Goal: Information Seeking & Learning: Find contact information

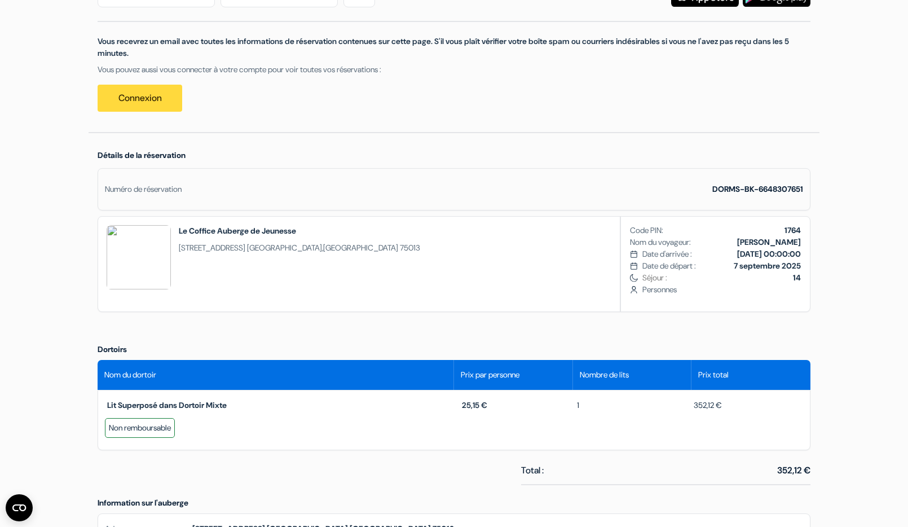
scroll to position [169, 0]
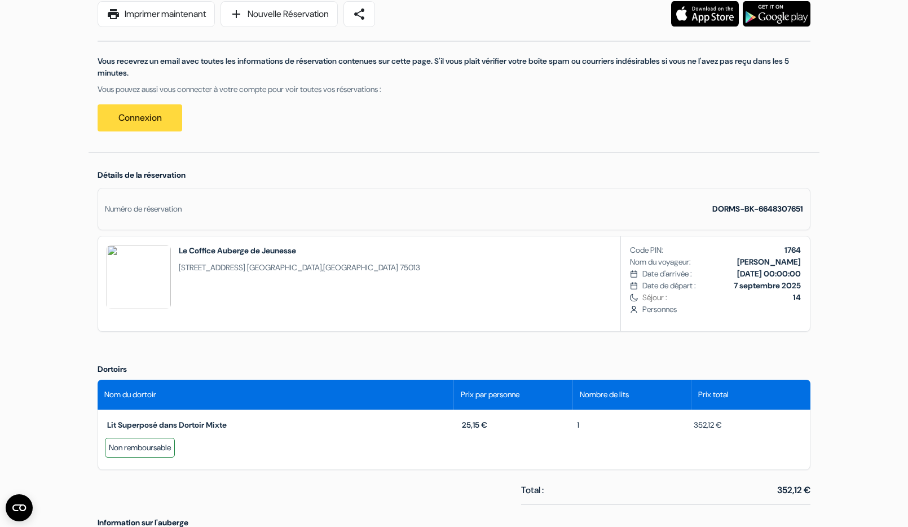
click at [143, 274] on img at bounding box center [139, 277] width 64 height 64
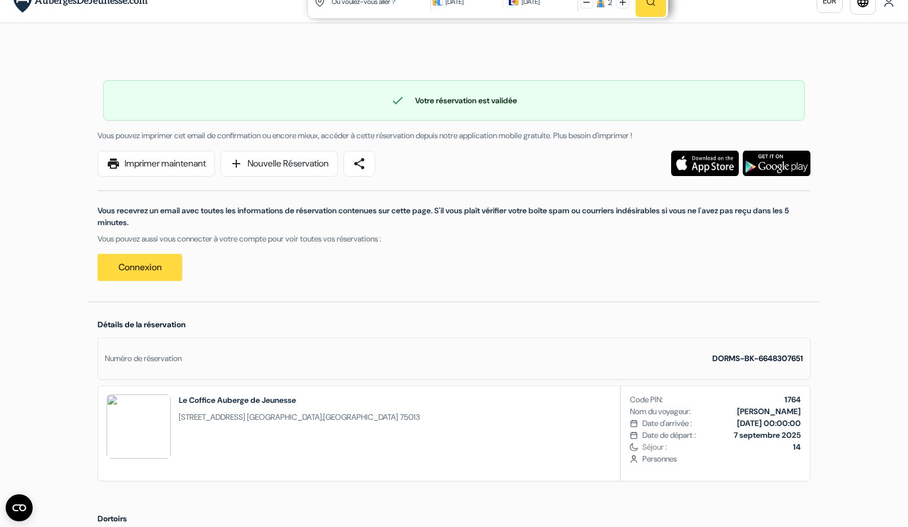
scroll to position [0, 0]
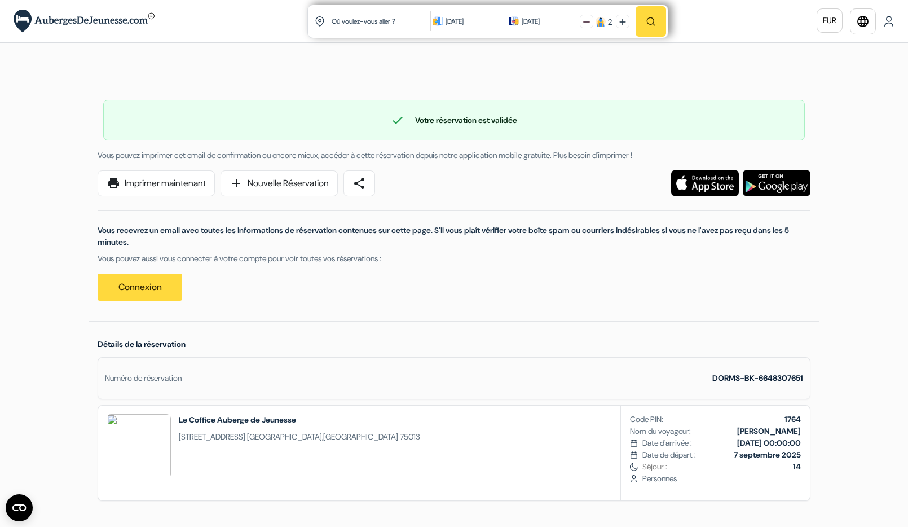
click at [150, 377] on div "Numéro de réservation" at bounding box center [143, 378] width 77 height 12
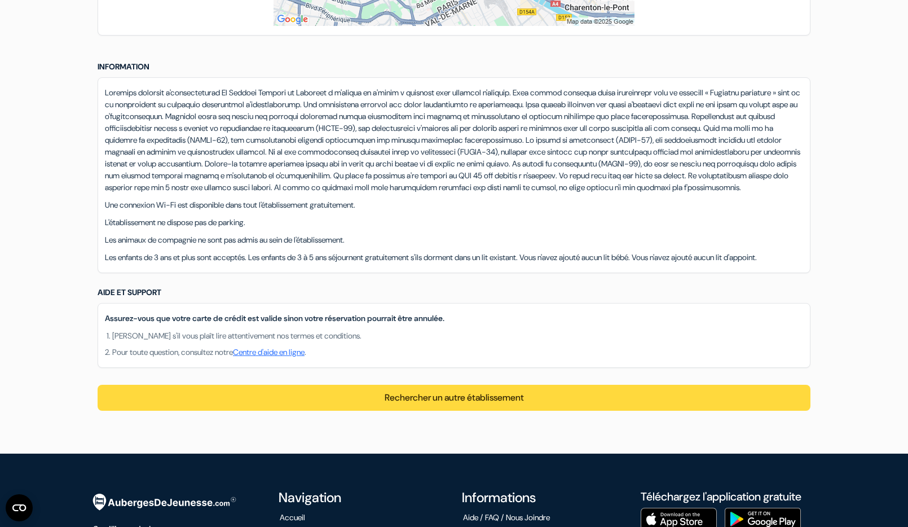
scroll to position [802, 0]
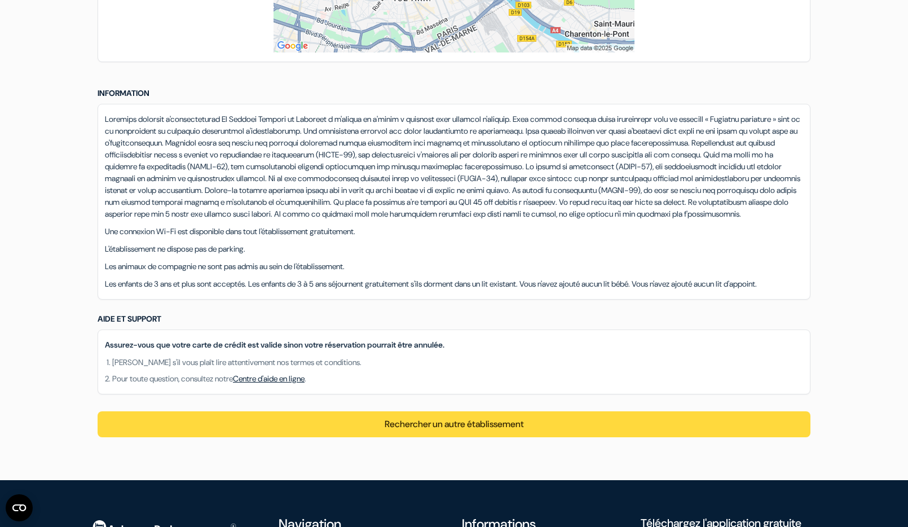
click at [296, 383] on link "Centre d'aide en ligne" at bounding box center [269, 378] width 72 height 10
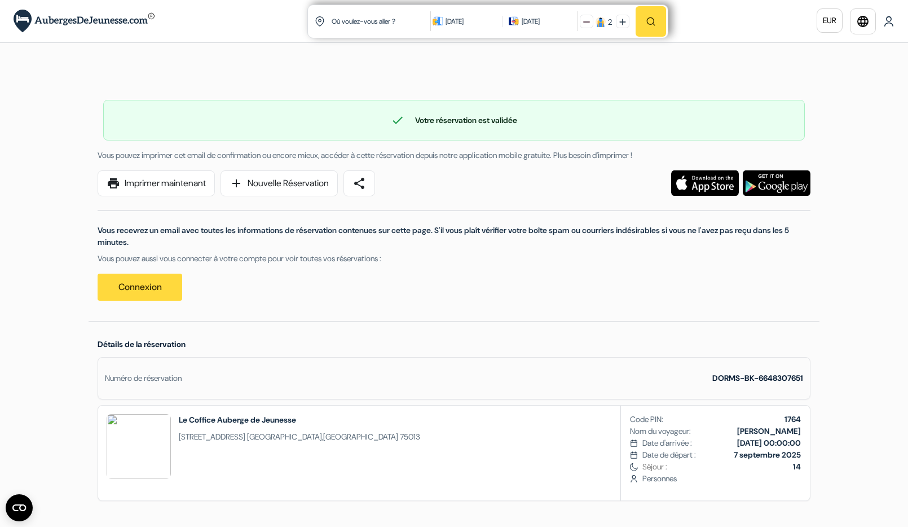
click at [78, 17] on img at bounding box center [84, 21] width 141 height 23
